Goal: Find specific page/section: Find specific page/section

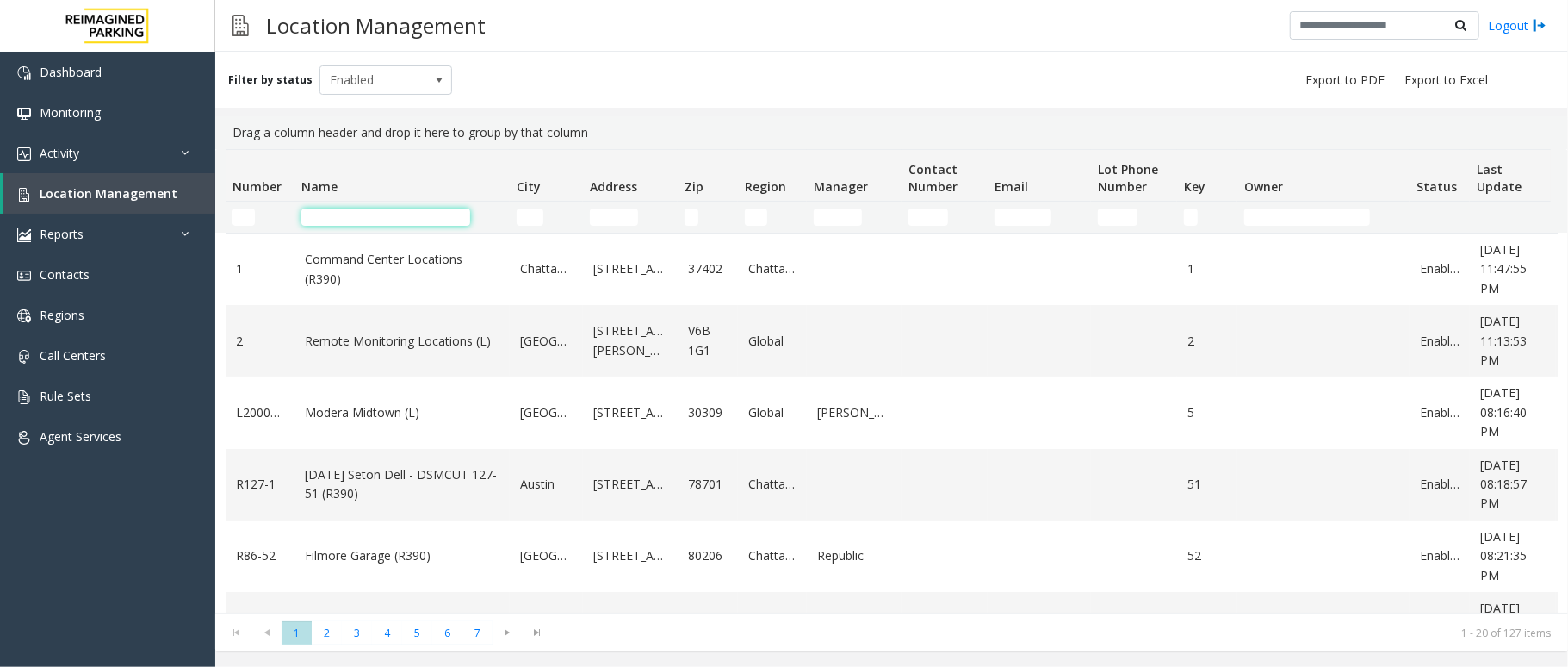
click at [373, 218] on input "Name Filter" at bounding box center [385, 217] width 168 height 17
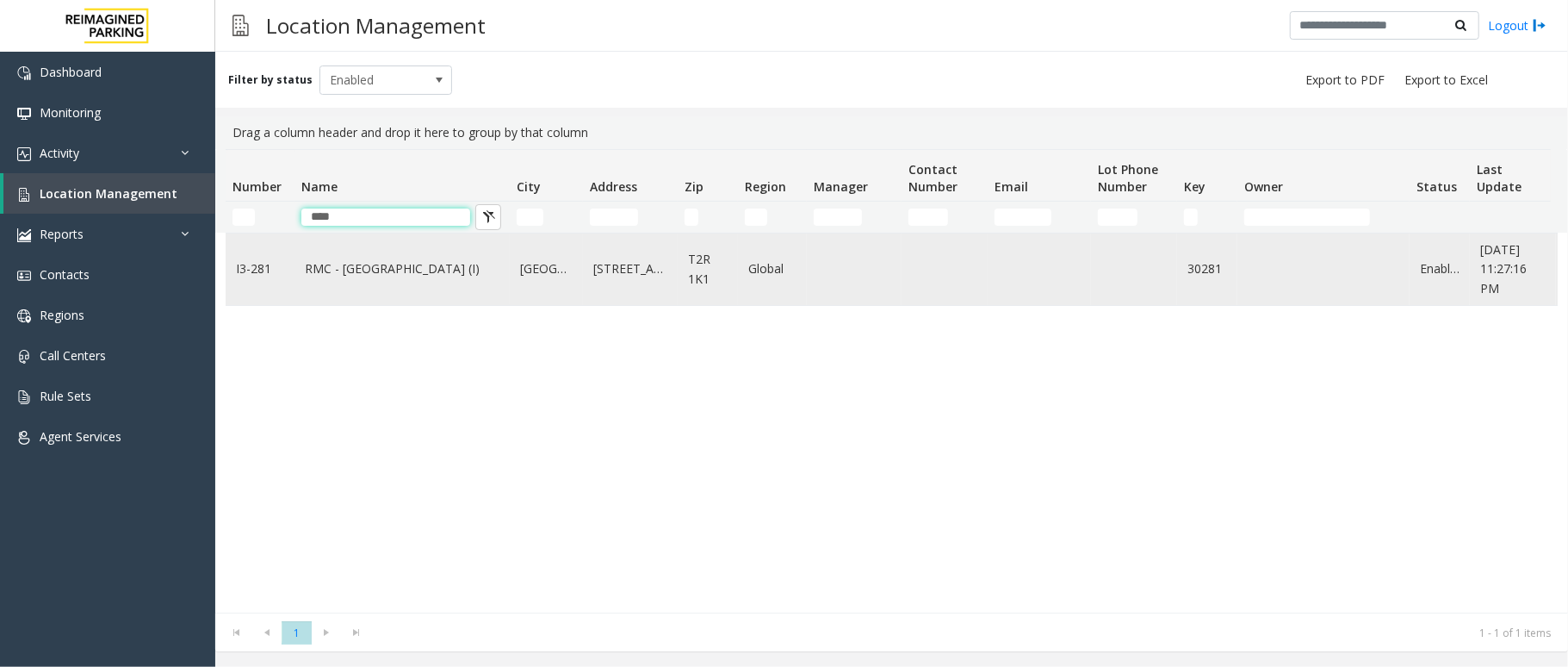
type input "****"
click at [339, 266] on link "RMC - Mount Royal Village (I)" at bounding box center [401, 268] width 194 height 19
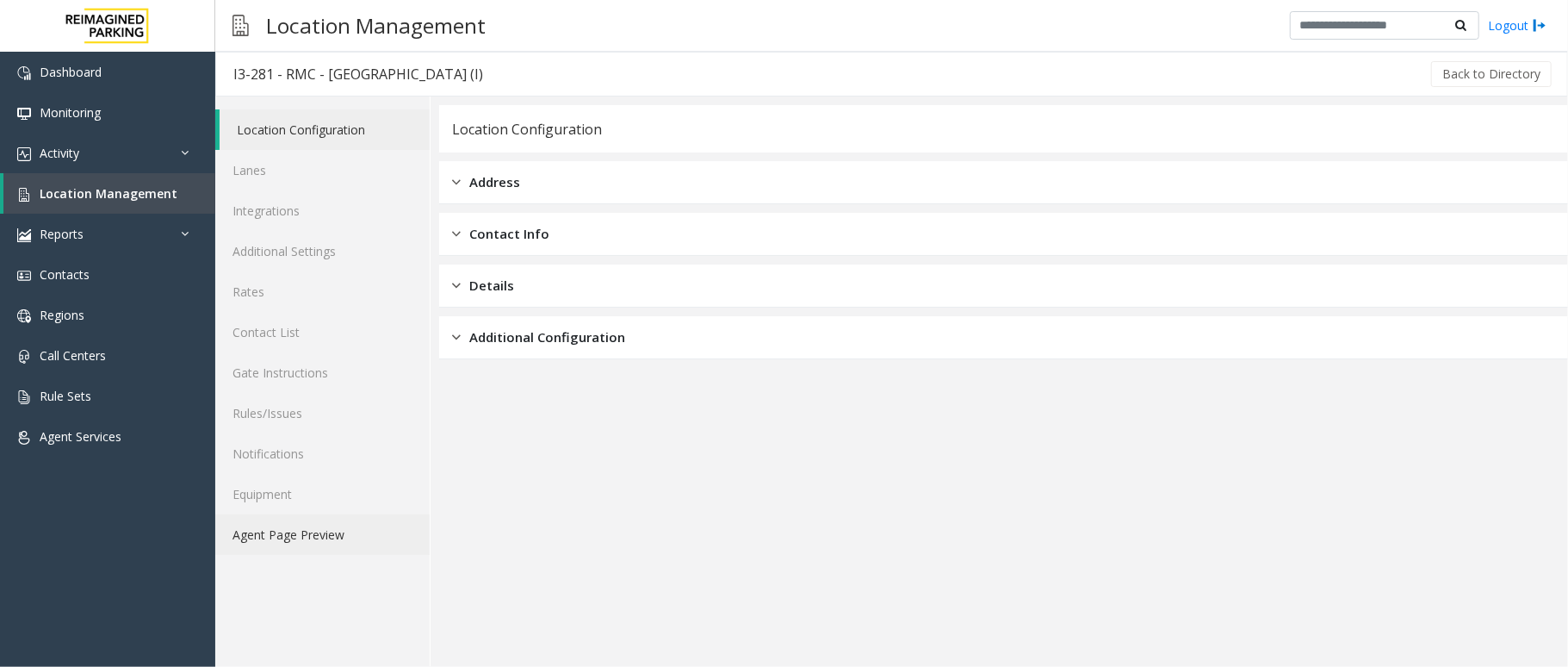
click at [273, 542] on link "Agent Page Preview" at bounding box center [322, 534] width 214 height 40
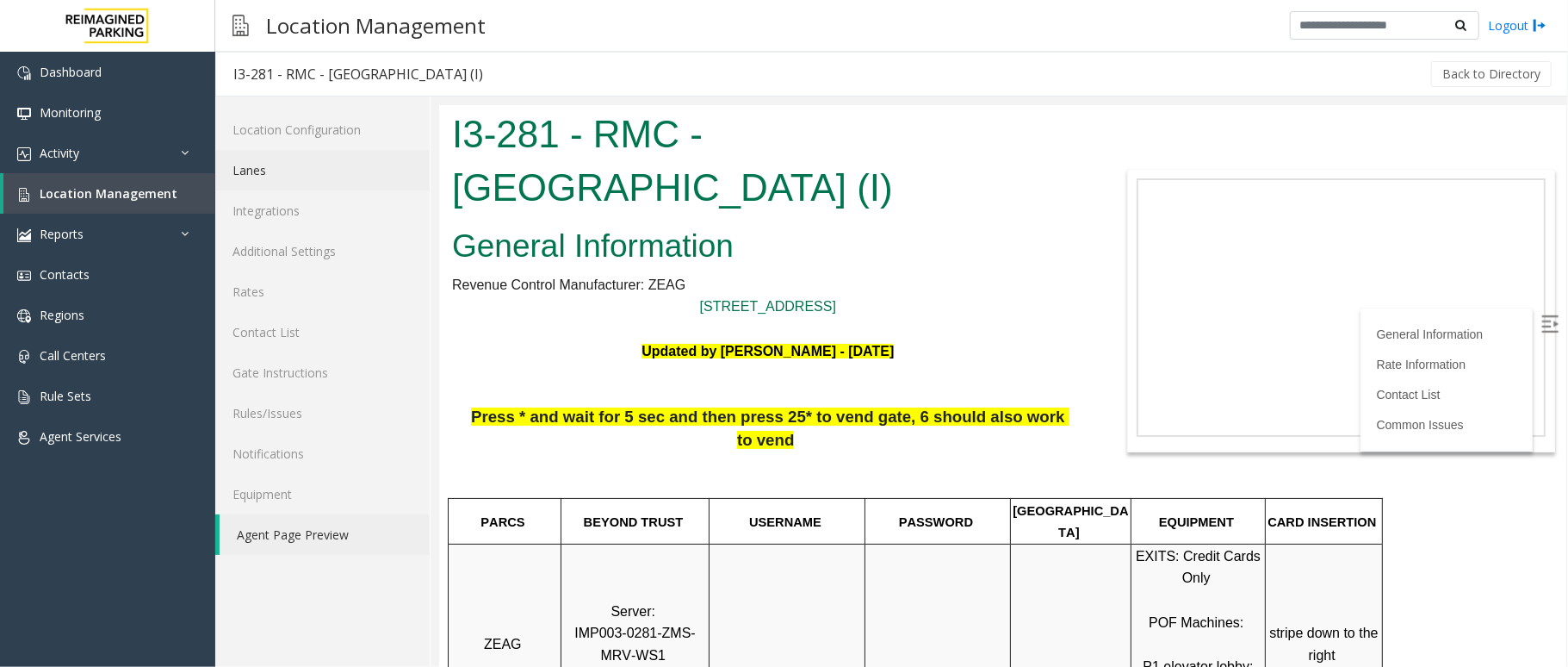
click at [266, 167] on link "Lanes" at bounding box center [322, 169] width 214 height 40
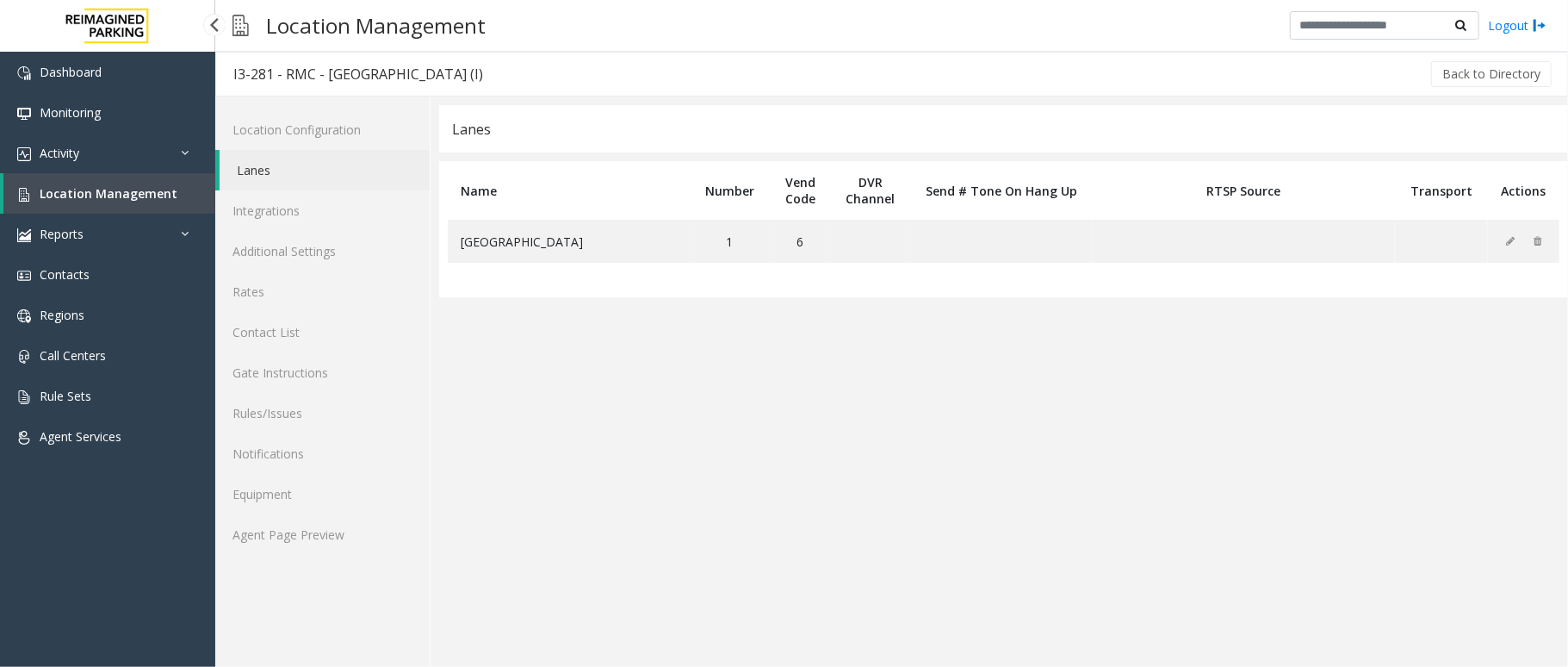
click at [143, 201] on link "Location Management" at bounding box center [109, 193] width 211 height 40
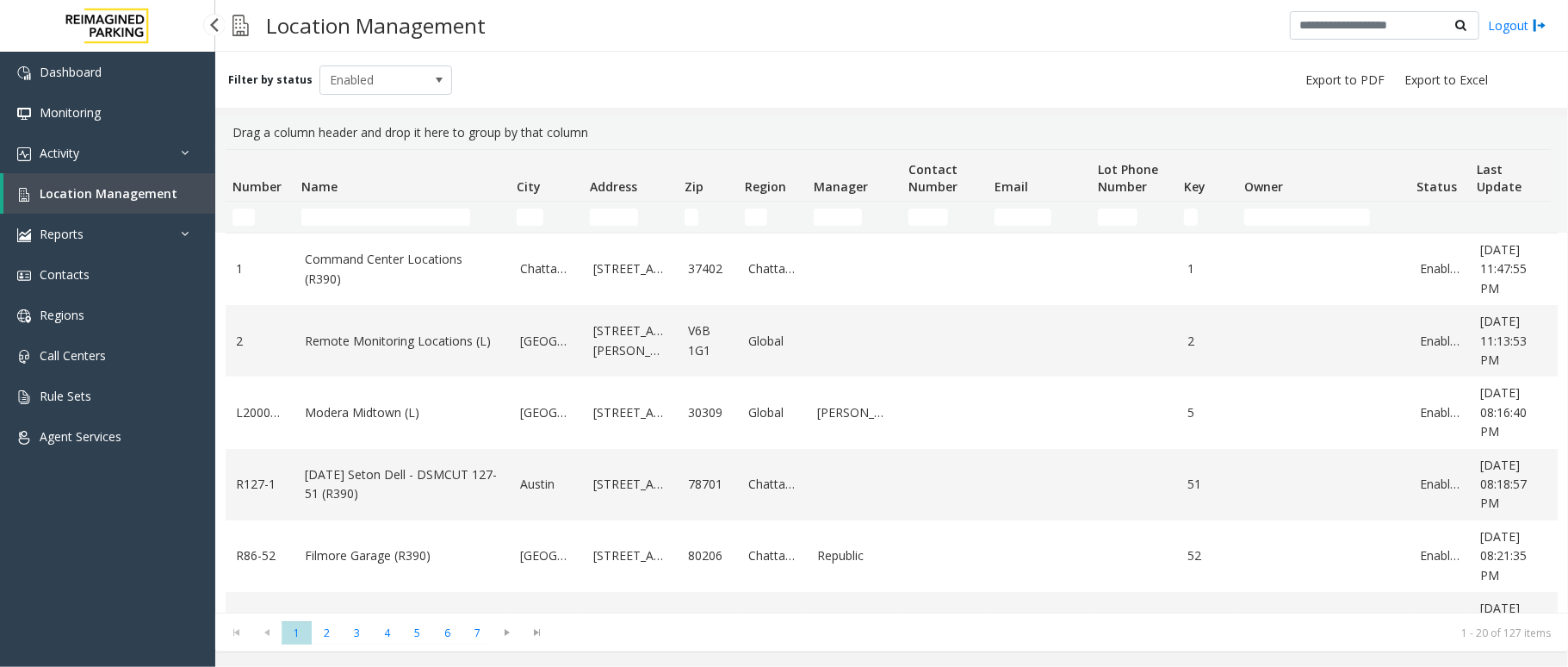
click at [81, 176] on link "Location Management" at bounding box center [109, 193] width 211 height 40
click at [376, 221] on input "Name Filter" at bounding box center [385, 217] width 168 height 17
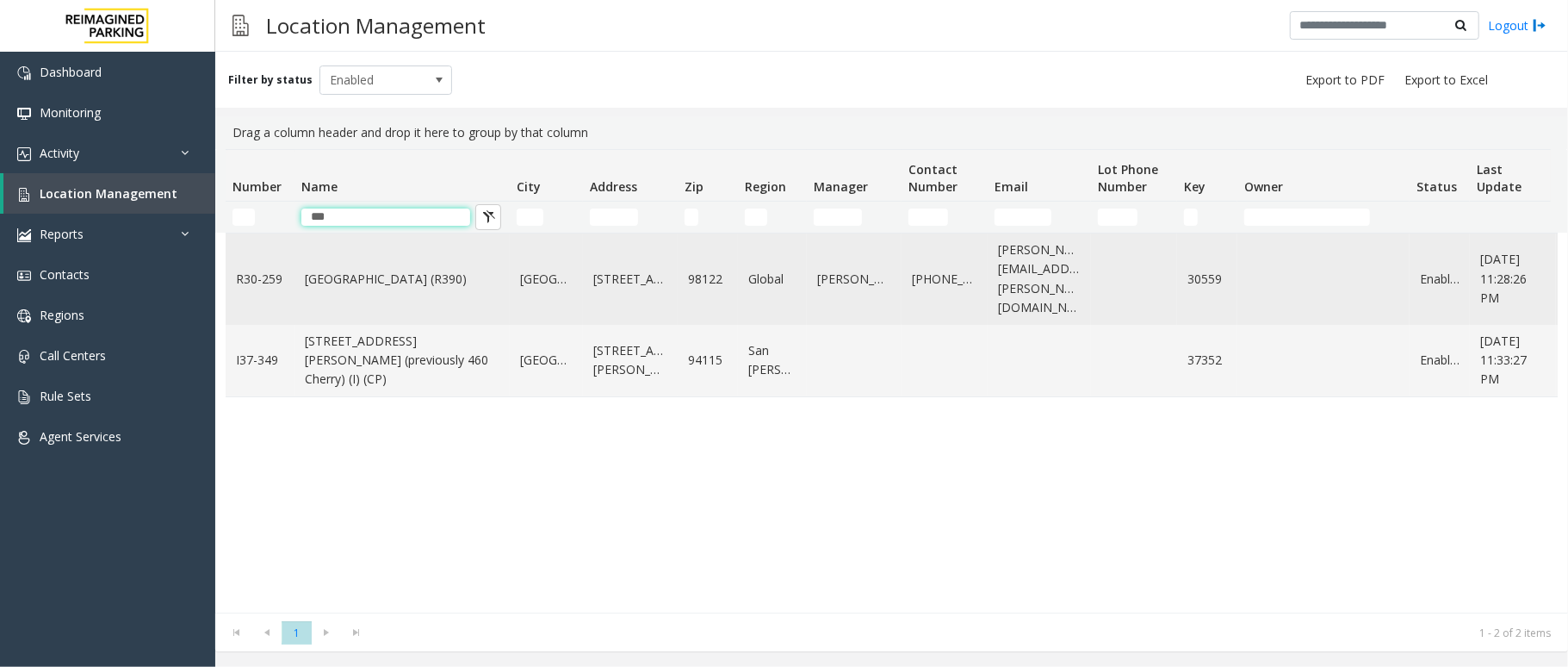
type input "***"
click at [359, 270] on link "Cherry Hill (R390)" at bounding box center [401, 279] width 194 height 19
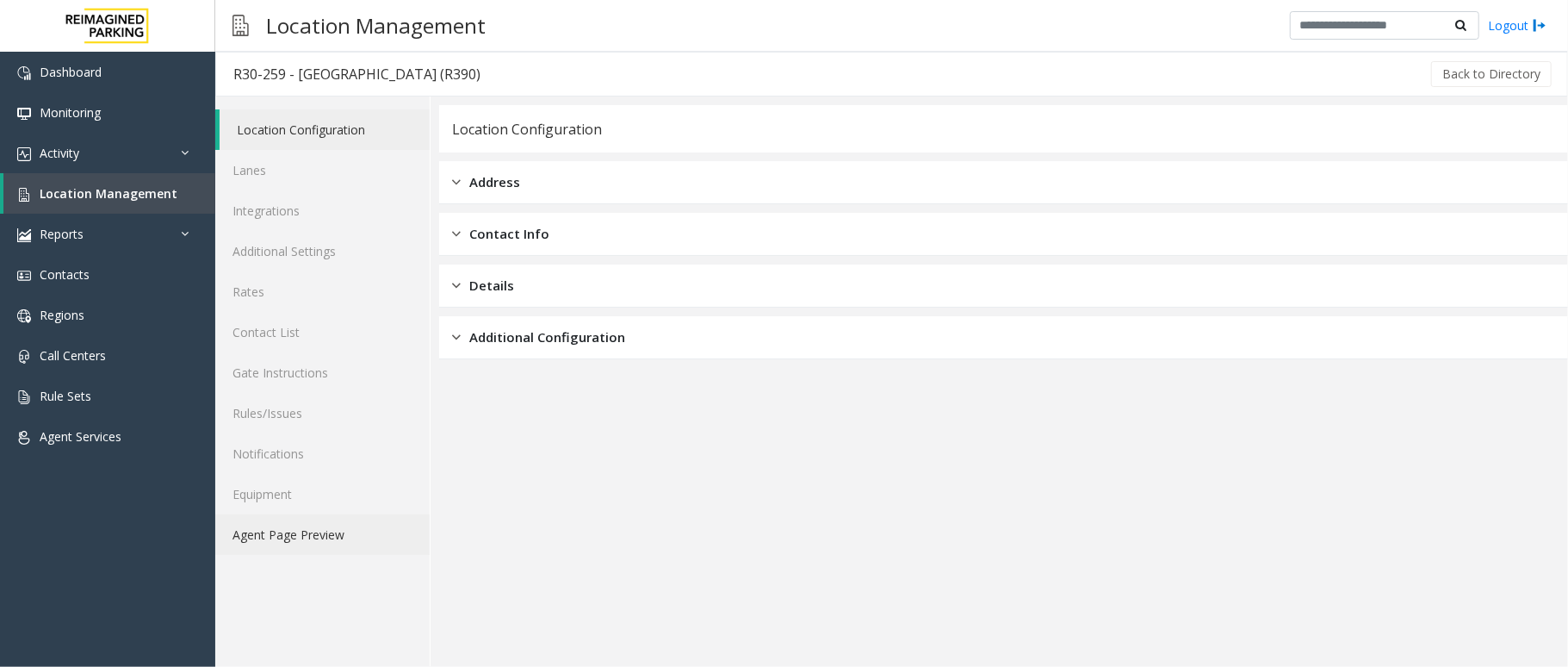
click at [287, 536] on link "Agent Page Preview" at bounding box center [322, 534] width 214 height 40
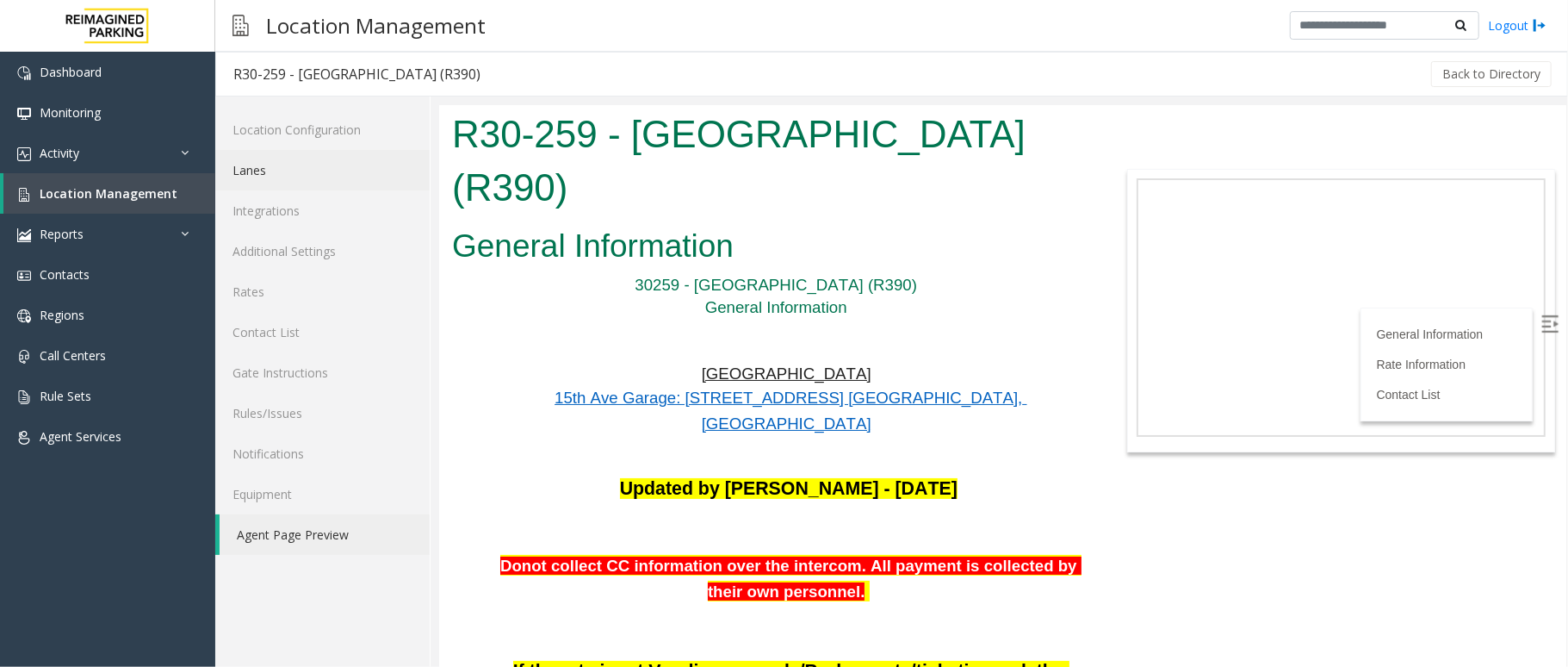
click at [297, 166] on link "Lanes" at bounding box center [322, 169] width 214 height 40
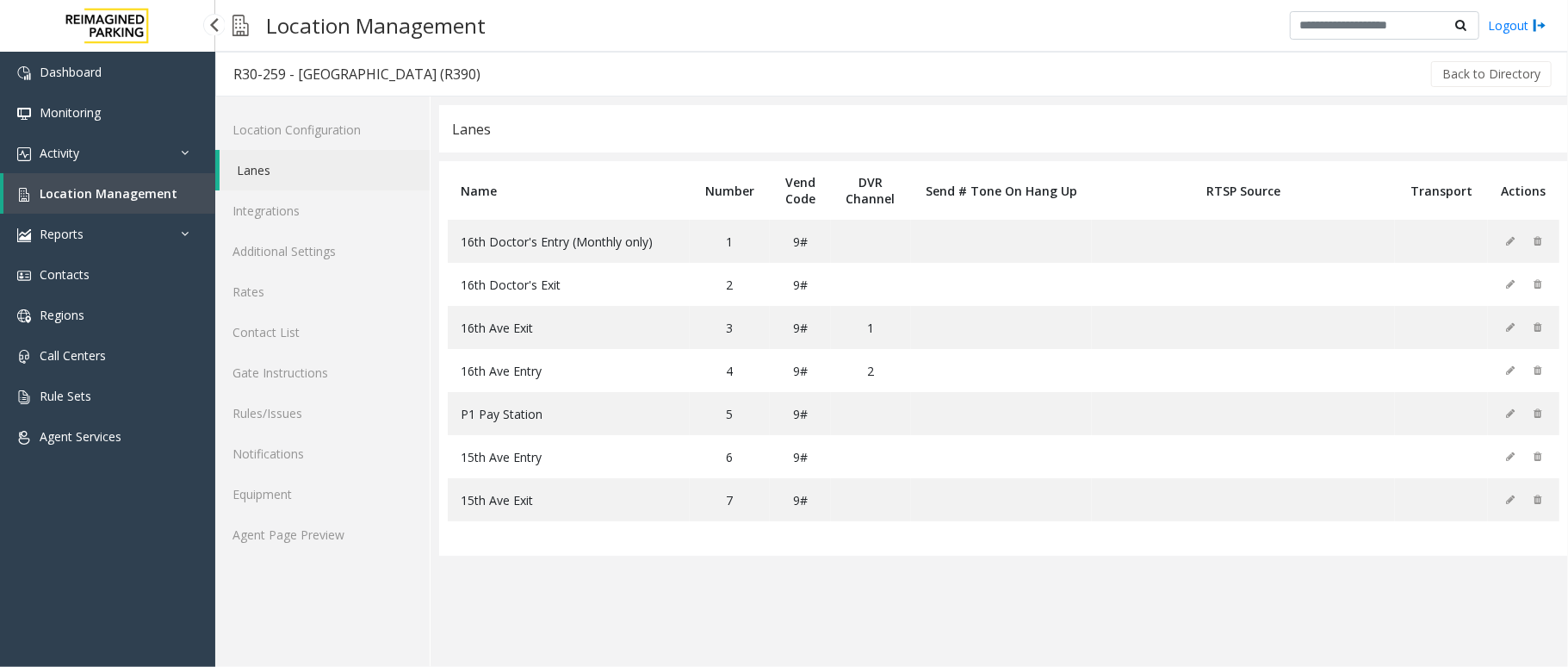
click at [86, 188] on span "Location Management" at bounding box center [108, 194] width 138 height 16
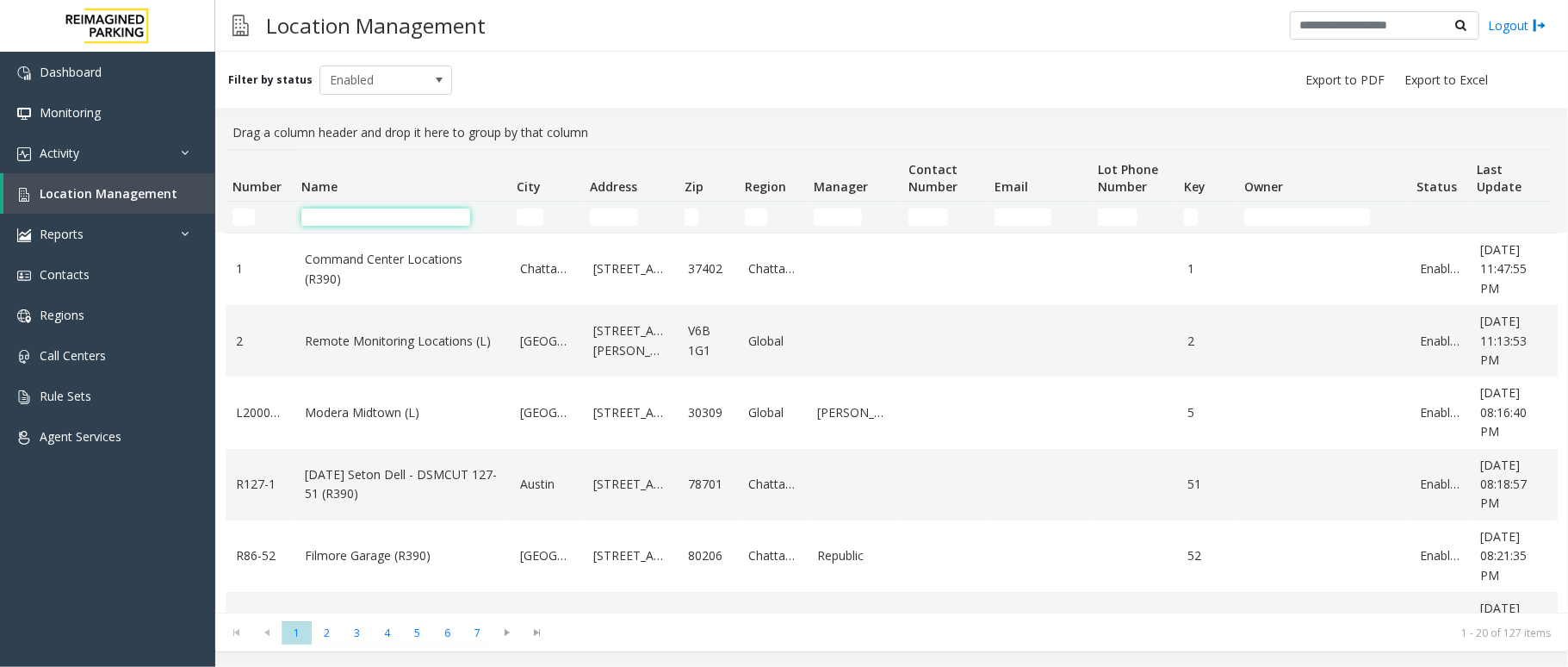
click at [393, 217] on input "Name Filter" at bounding box center [385, 217] width 168 height 17
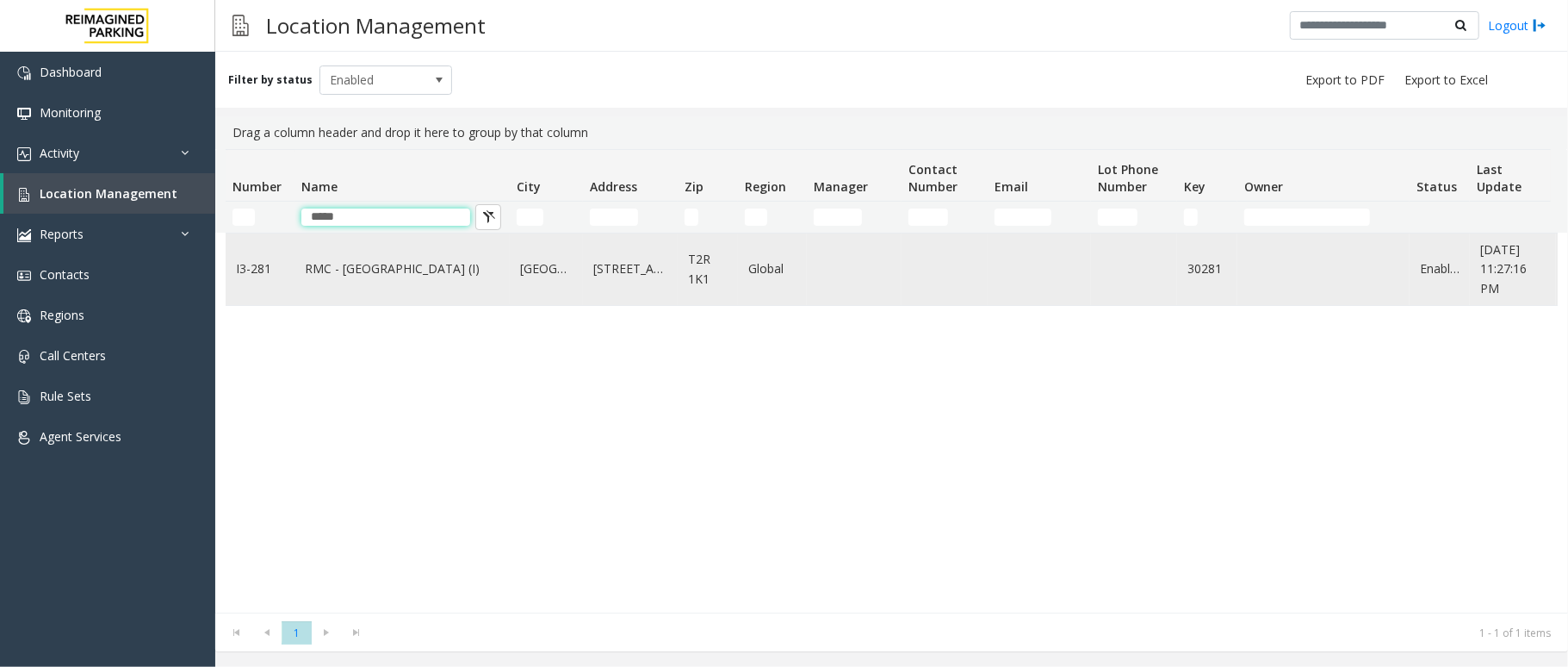
type input "*****"
click at [344, 274] on link "RMC - Mount Royal Village (I)" at bounding box center [401, 268] width 194 height 19
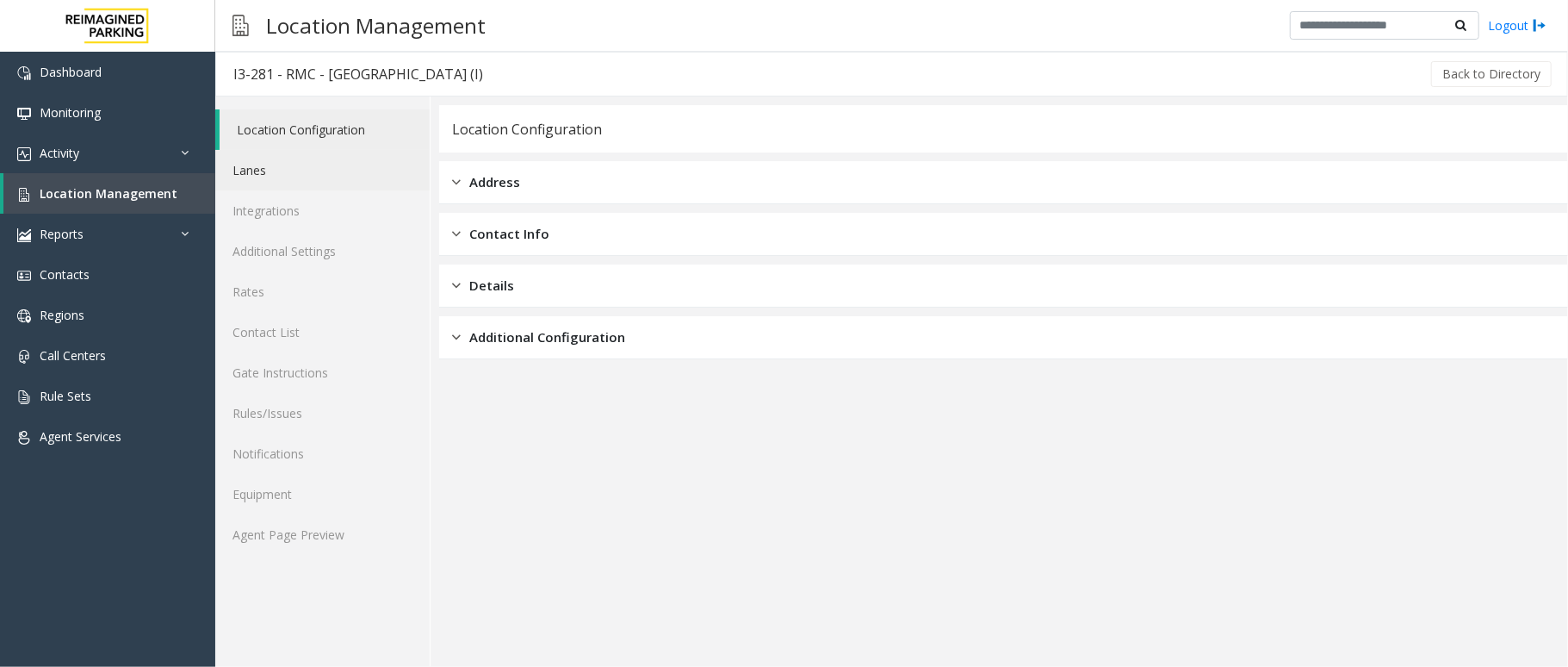
click at [283, 178] on link "Lanes" at bounding box center [322, 169] width 214 height 40
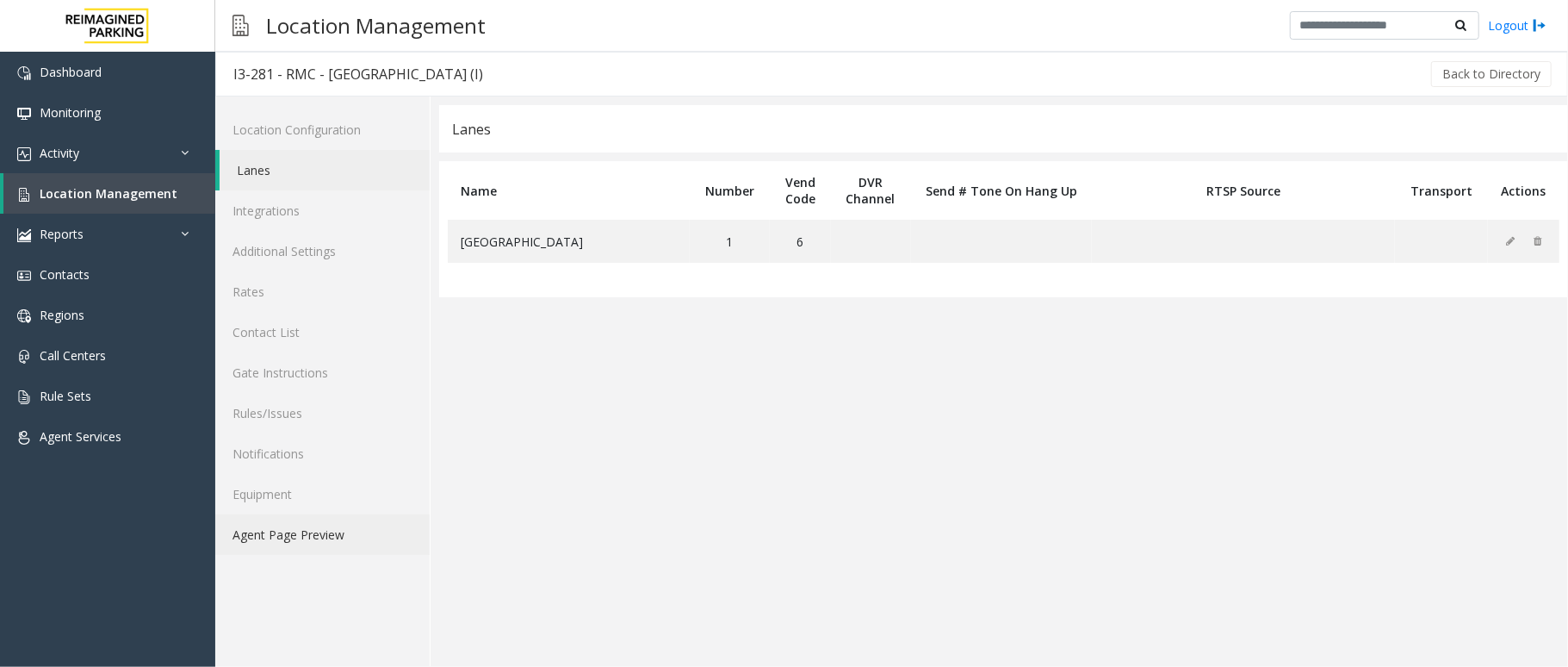
click at [265, 533] on link "Agent Page Preview" at bounding box center [322, 534] width 214 height 40
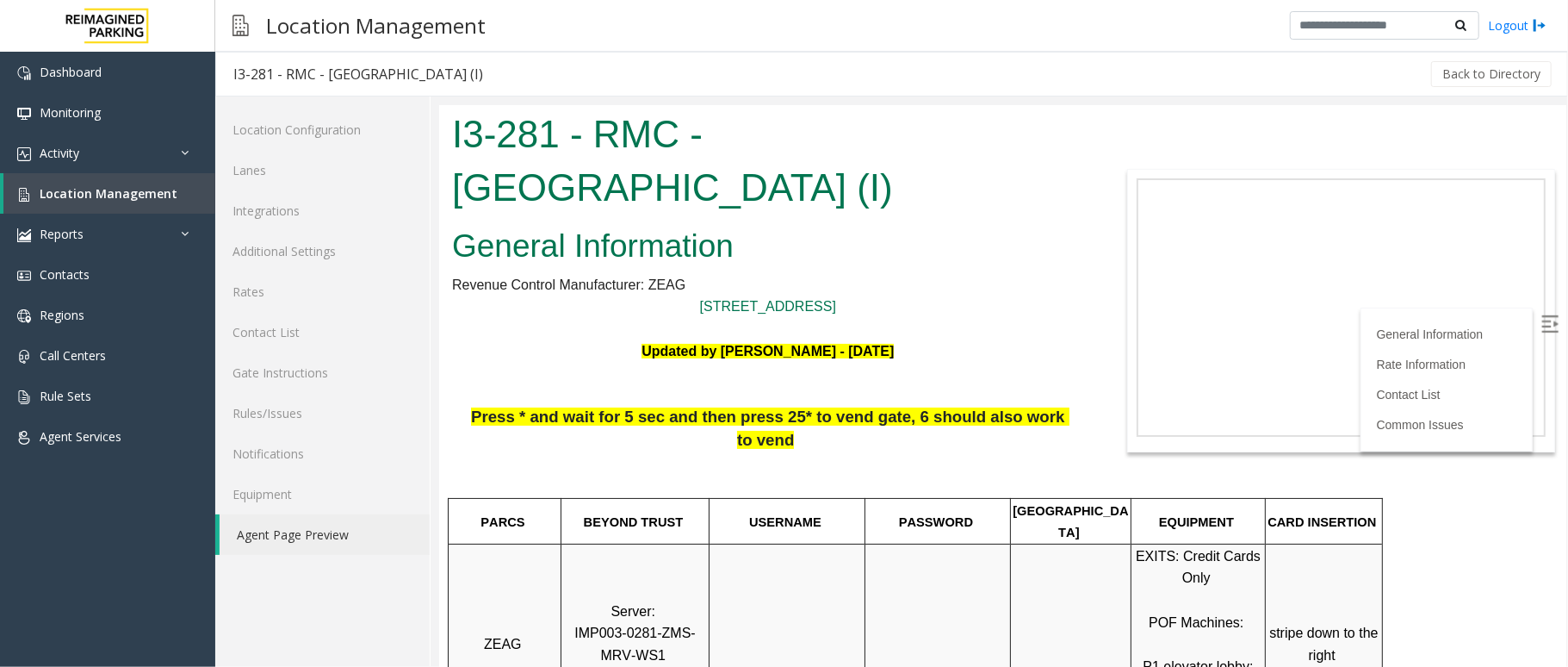
scroll to position [574, 0]
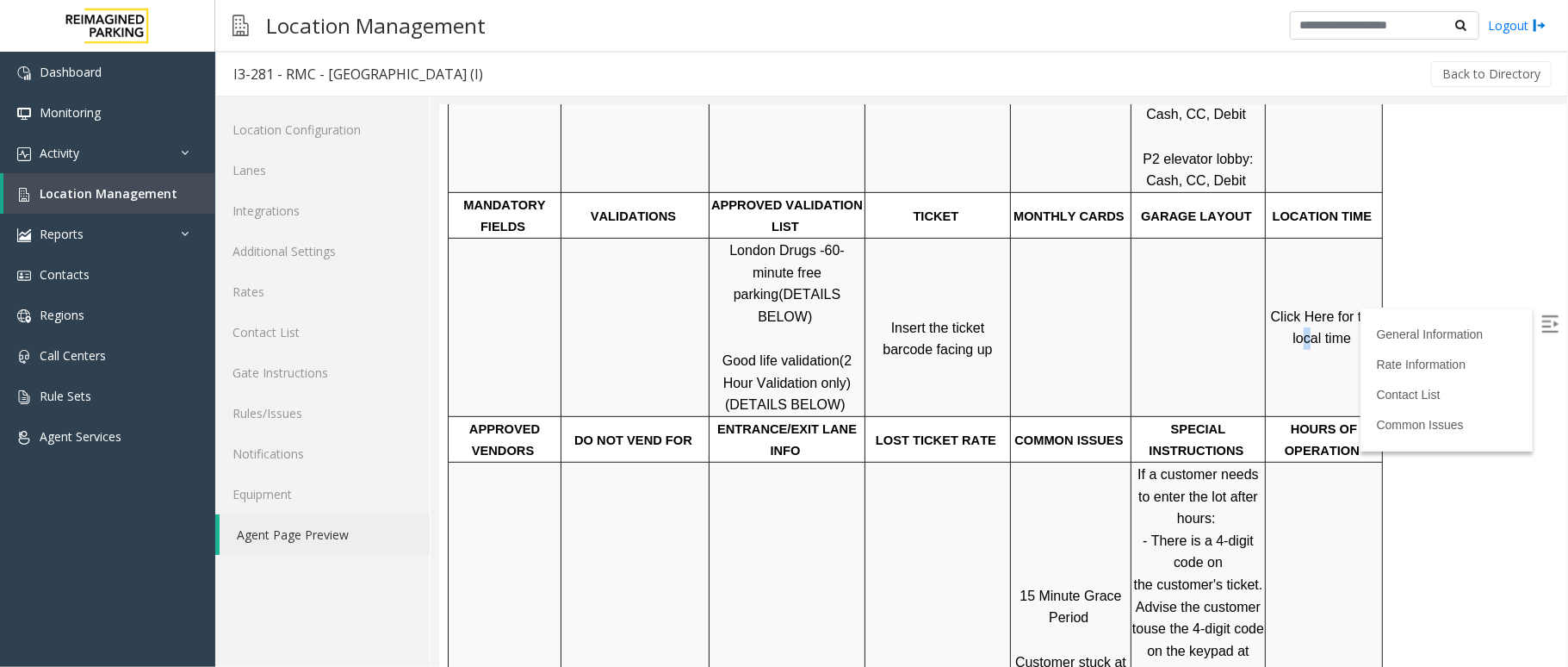
click at [1308, 308] on span "Click Here for the local time" at bounding box center [1325, 326] width 110 height 37
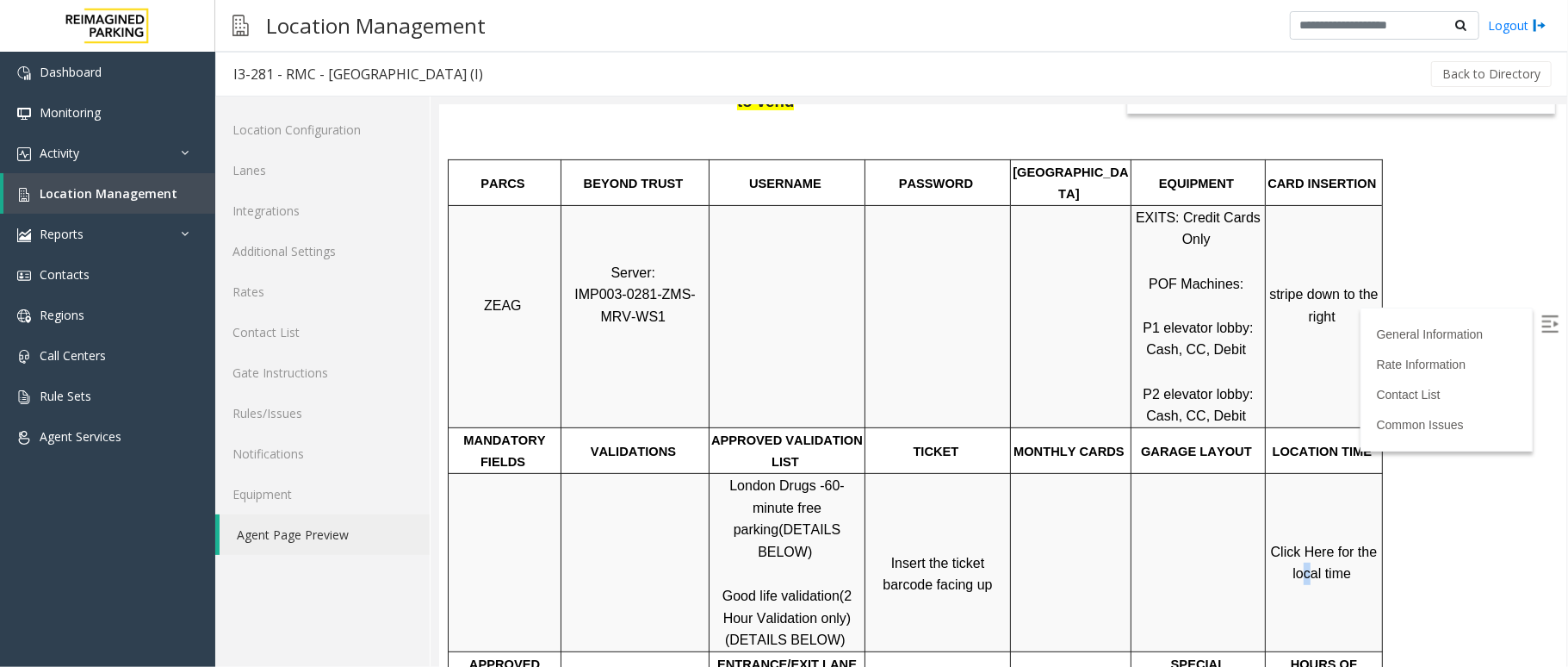
scroll to position [0, 0]
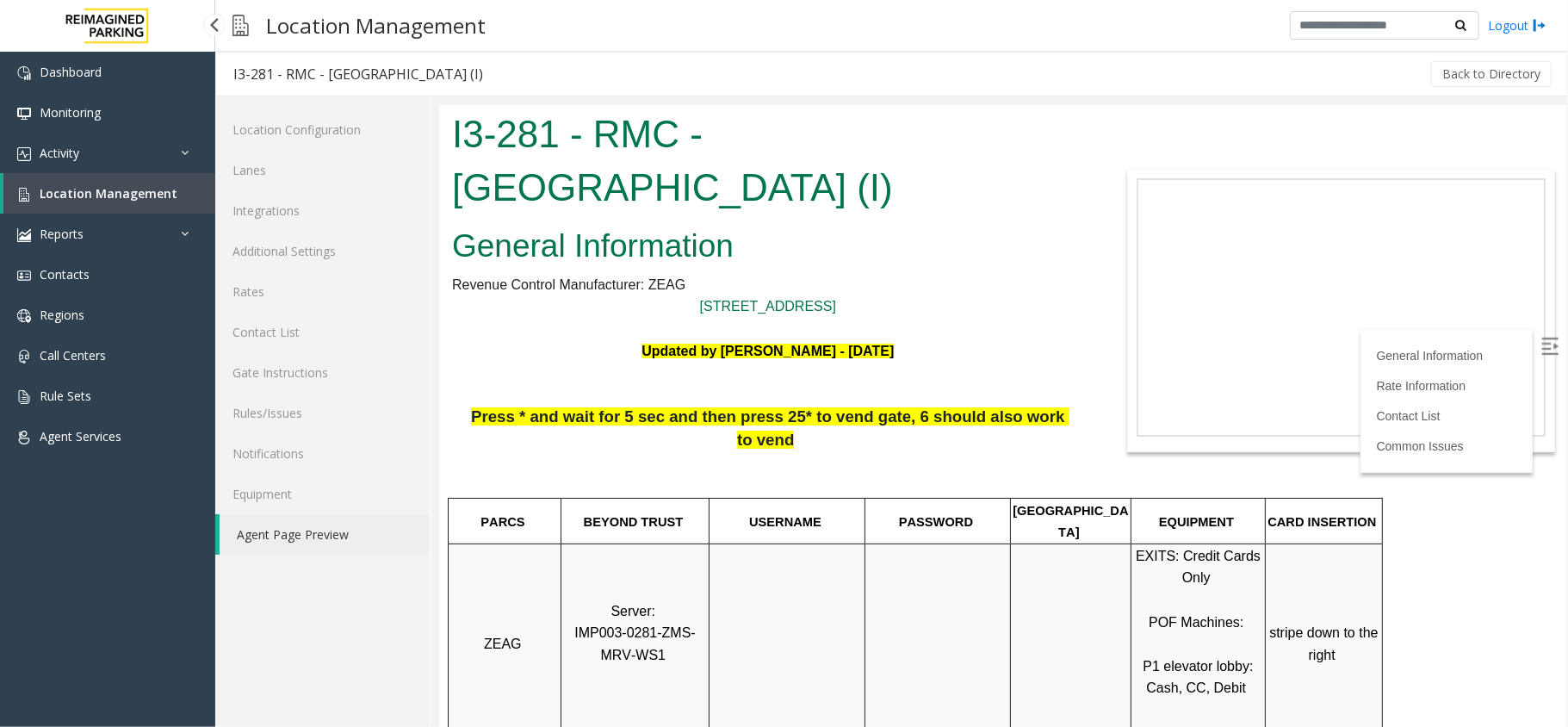
click at [108, 201] on link "Location Management" at bounding box center [109, 193] width 211 height 40
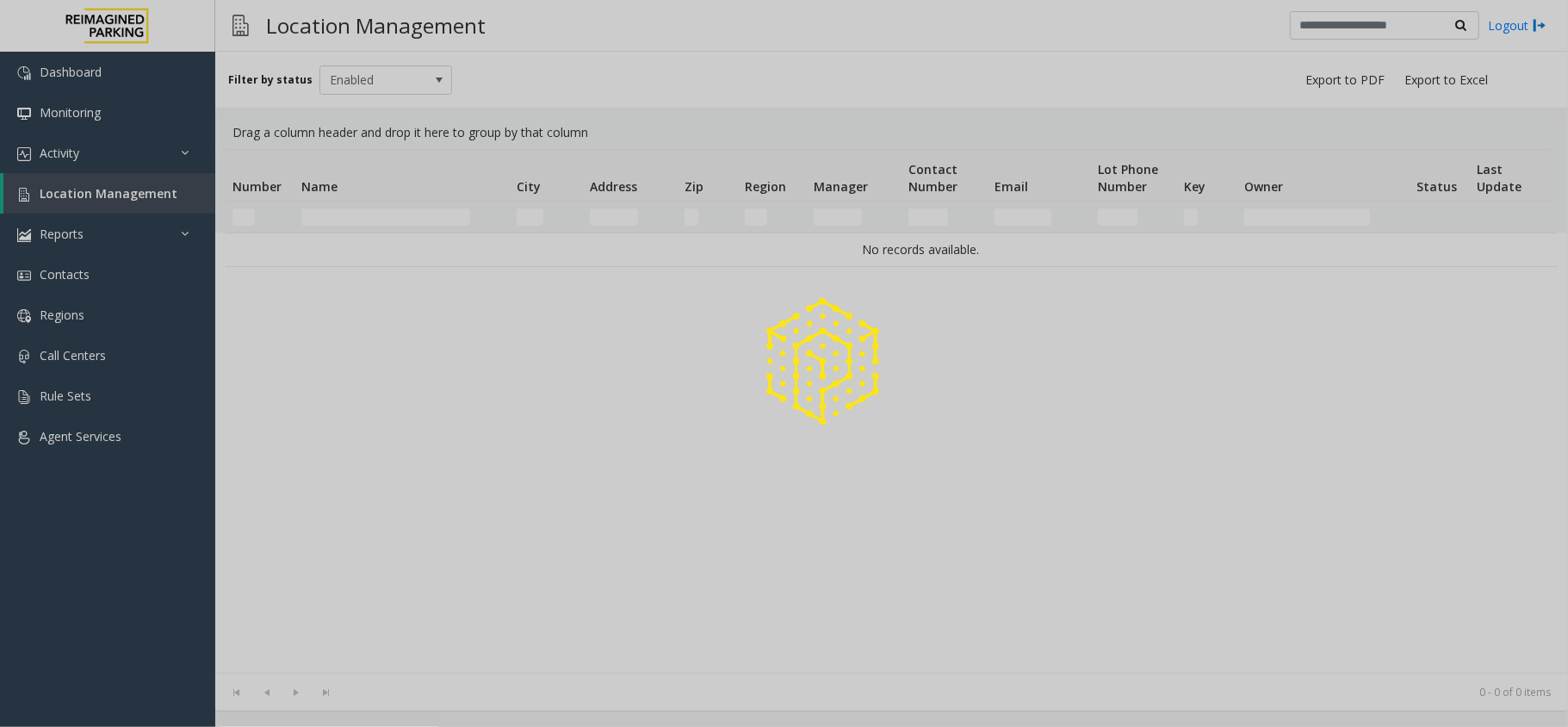
click at [352, 217] on div at bounding box center [784, 363] width 1568 height 727
